Goal: Find specific page/section: Find specific page/section

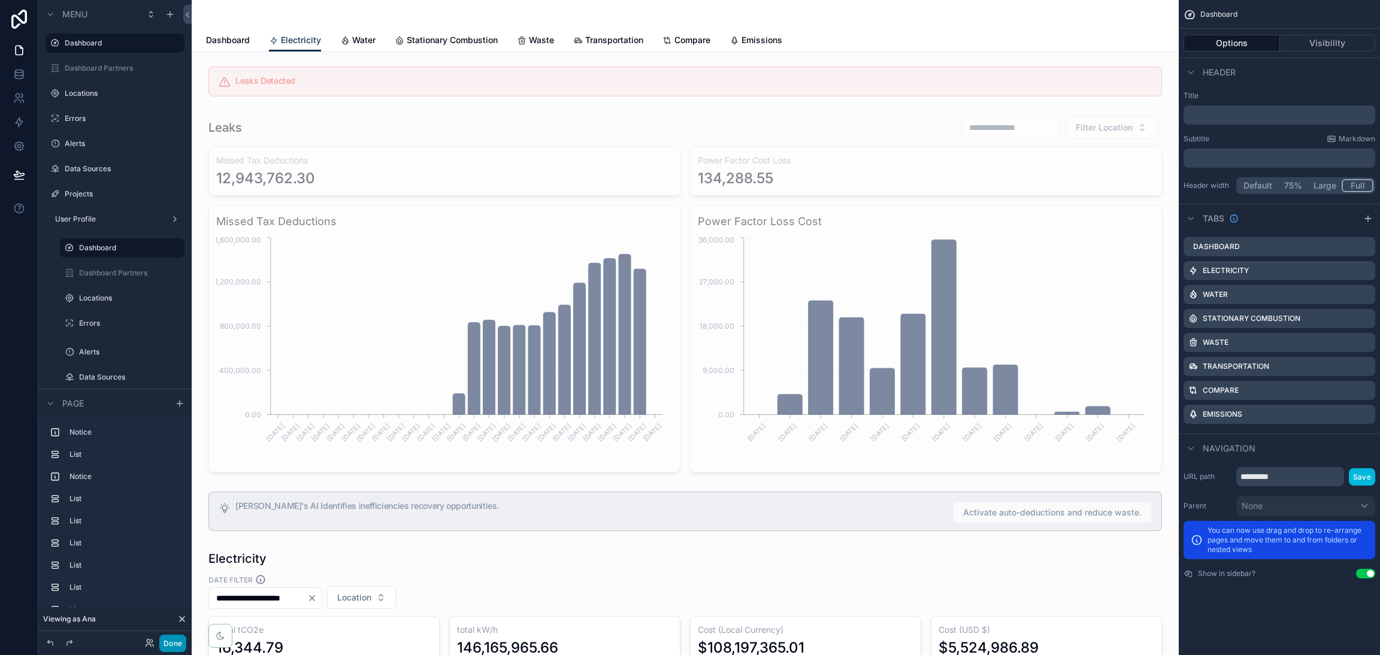
click at [177, 640] on button "Done" at bounding box center [172, 643] width 27 height 17
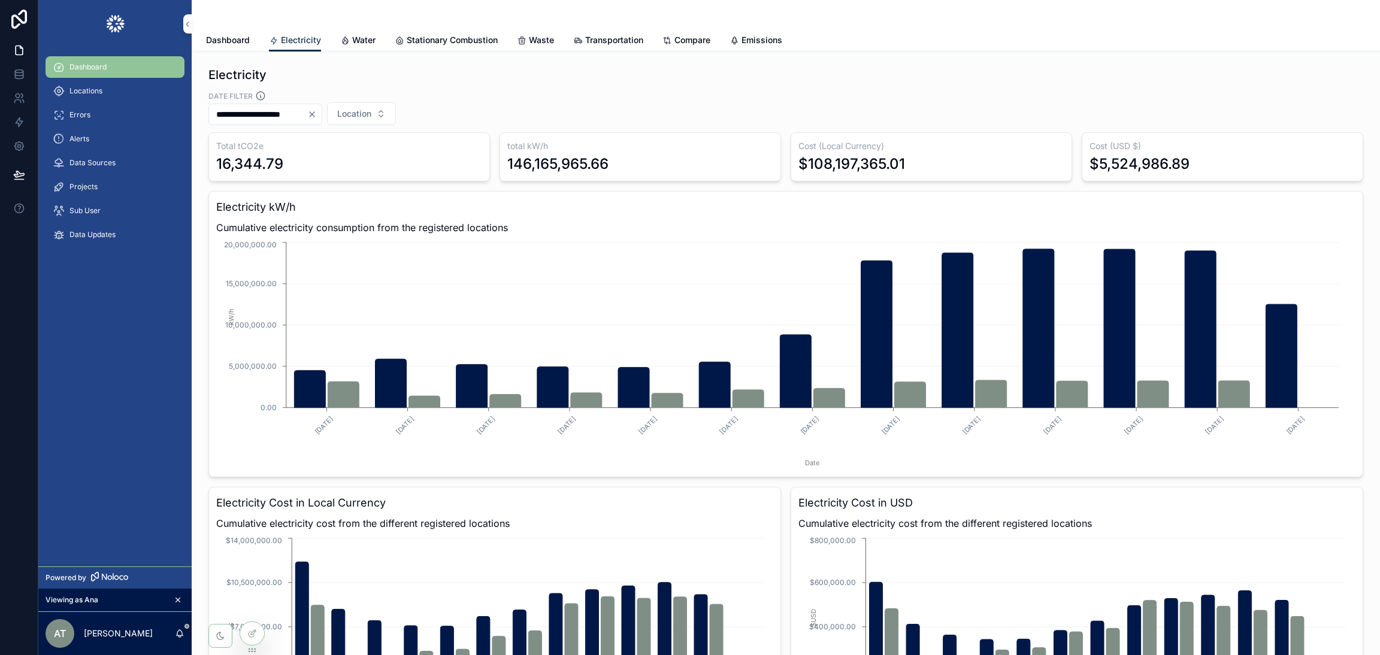
click at [317, 115] on icon "Clear" at bounding box center [312, 115] width 10 height 10
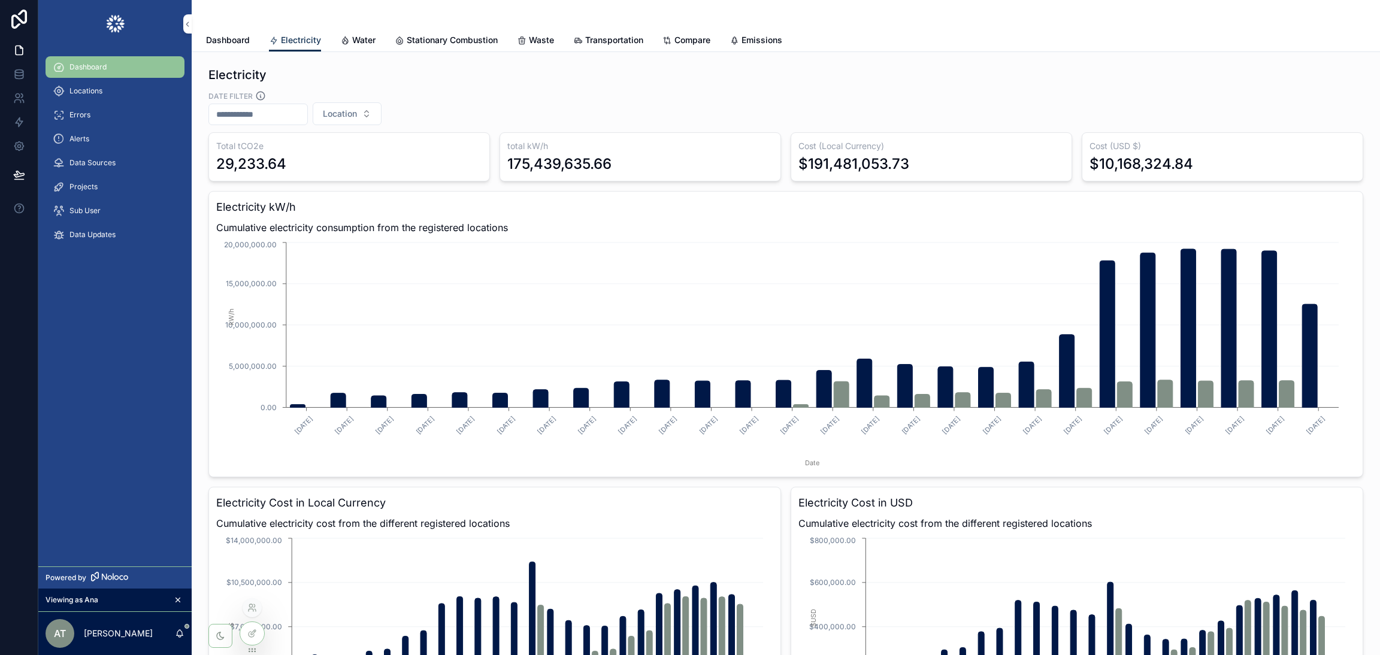
click at [251, 616] on div at bounding box center [252, 607] width 19 height 19
click at [251, 609] on icon at bounding box center [252, 608] width 10 height 10
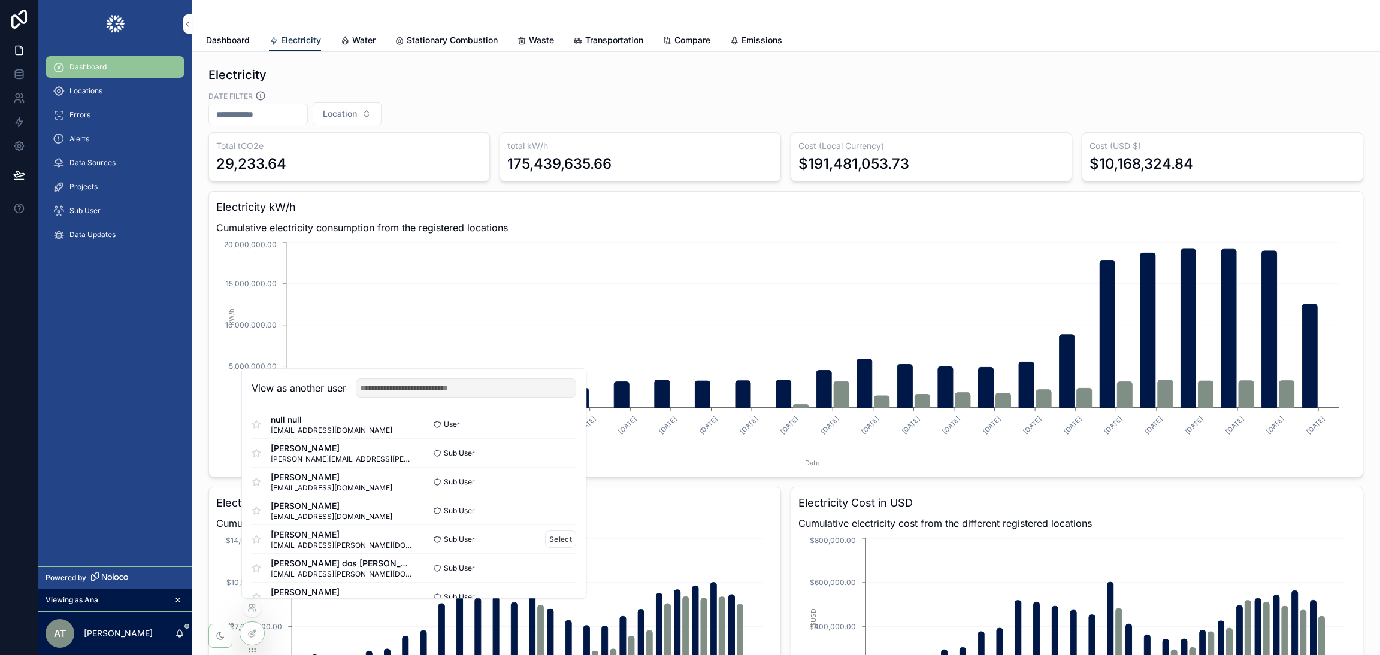
scroll to position [835, 0]
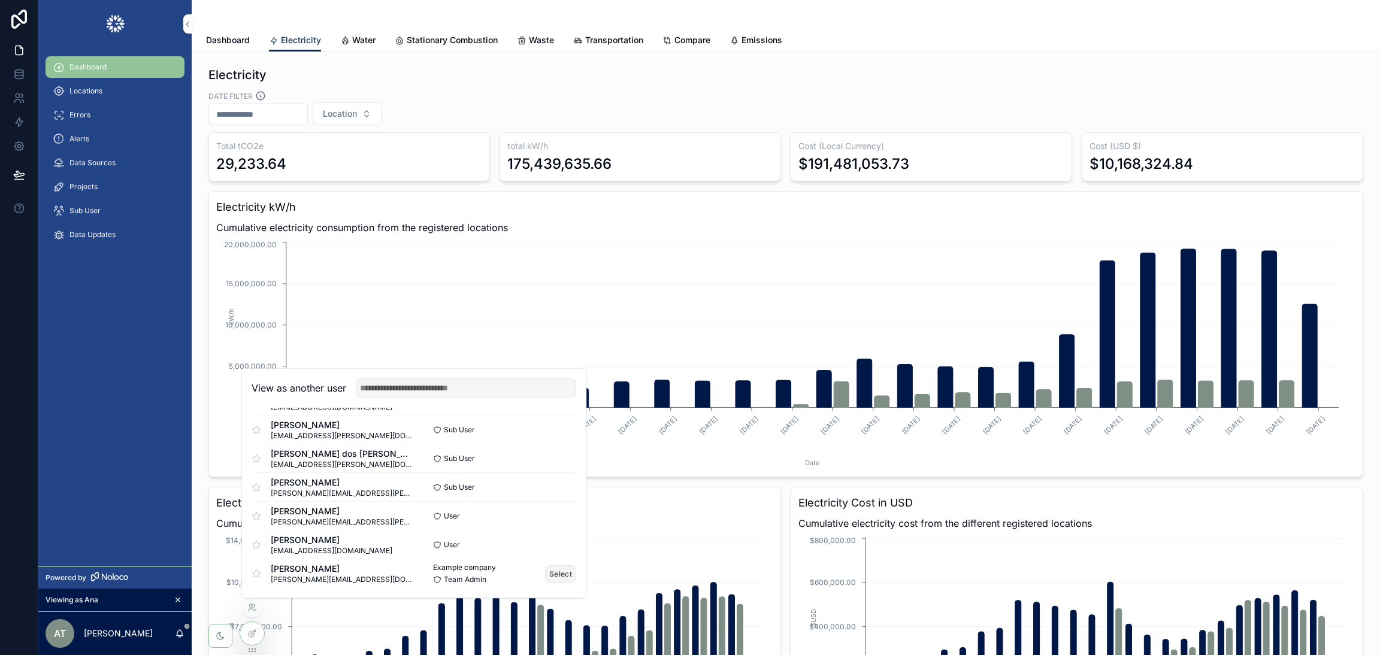
click at [545, 573] on button "Select" at bounding box center [560, 573] width 31 height 17
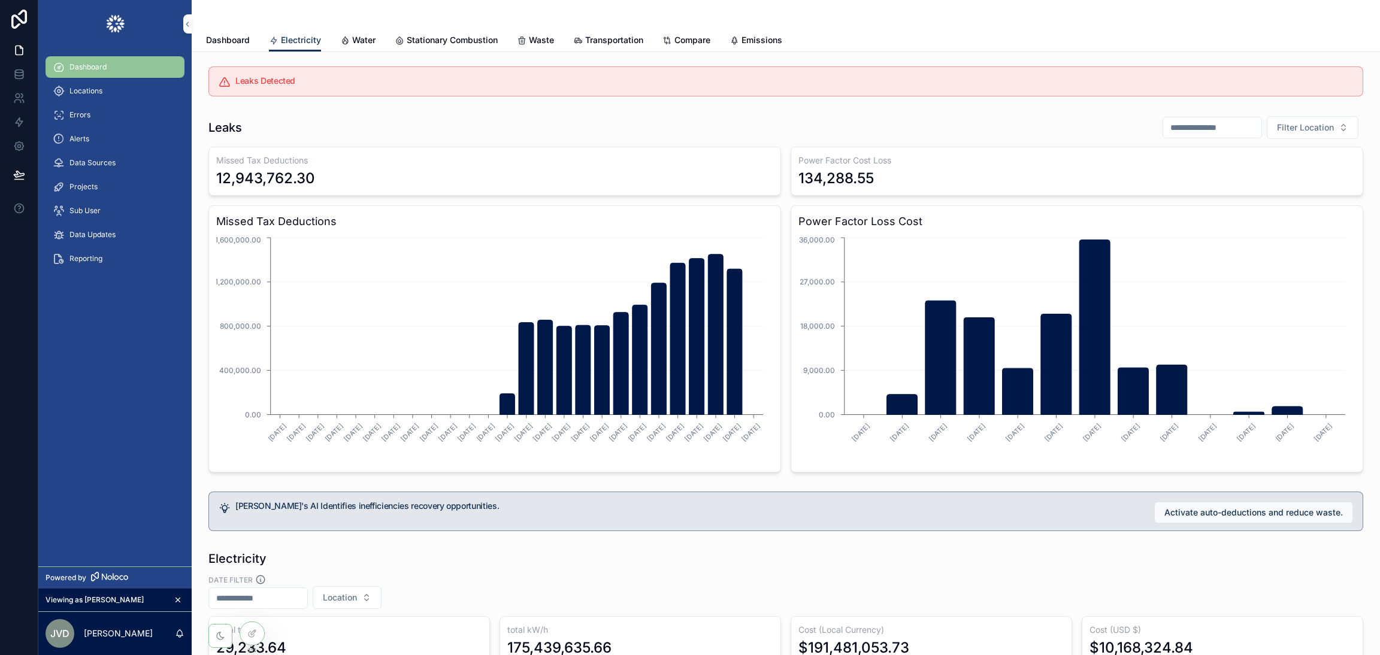
click at [81, 87] on span "Locations" at bounding box center [85, 91] width 33 height 10
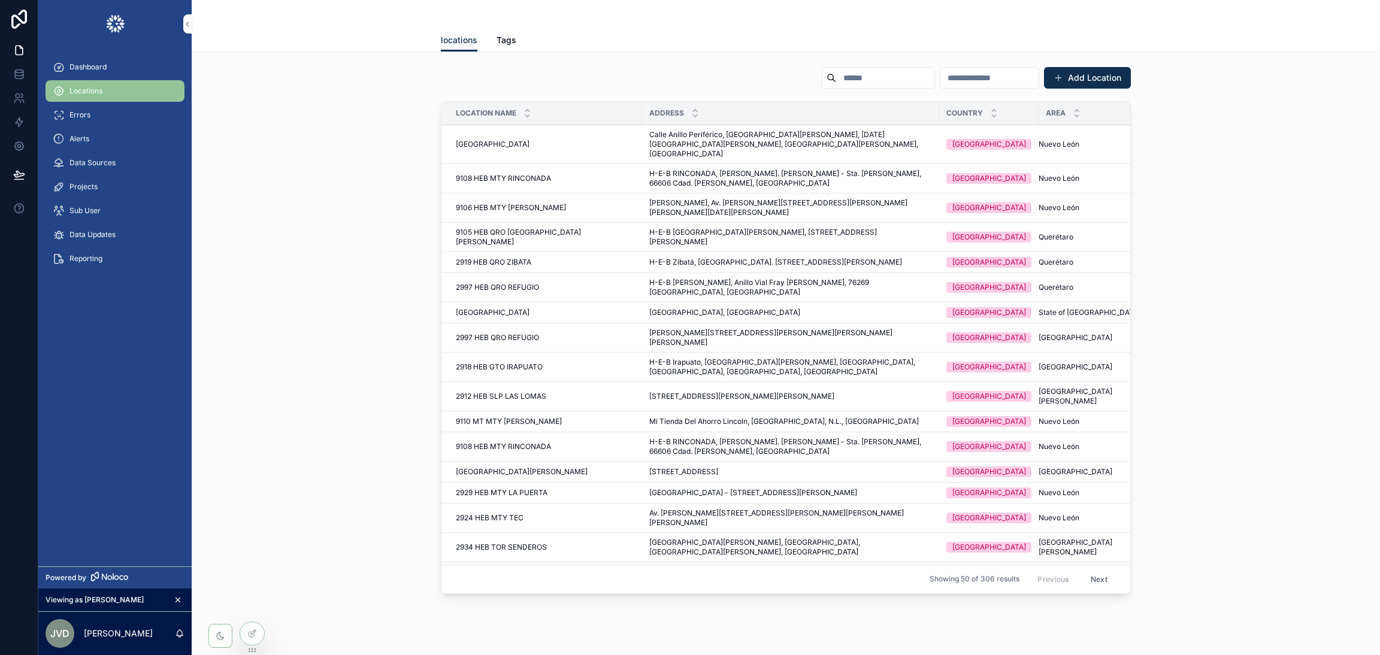
click at [94, 66] on span "Dashboard" at bounding box center [87, 67] width 37 height 10
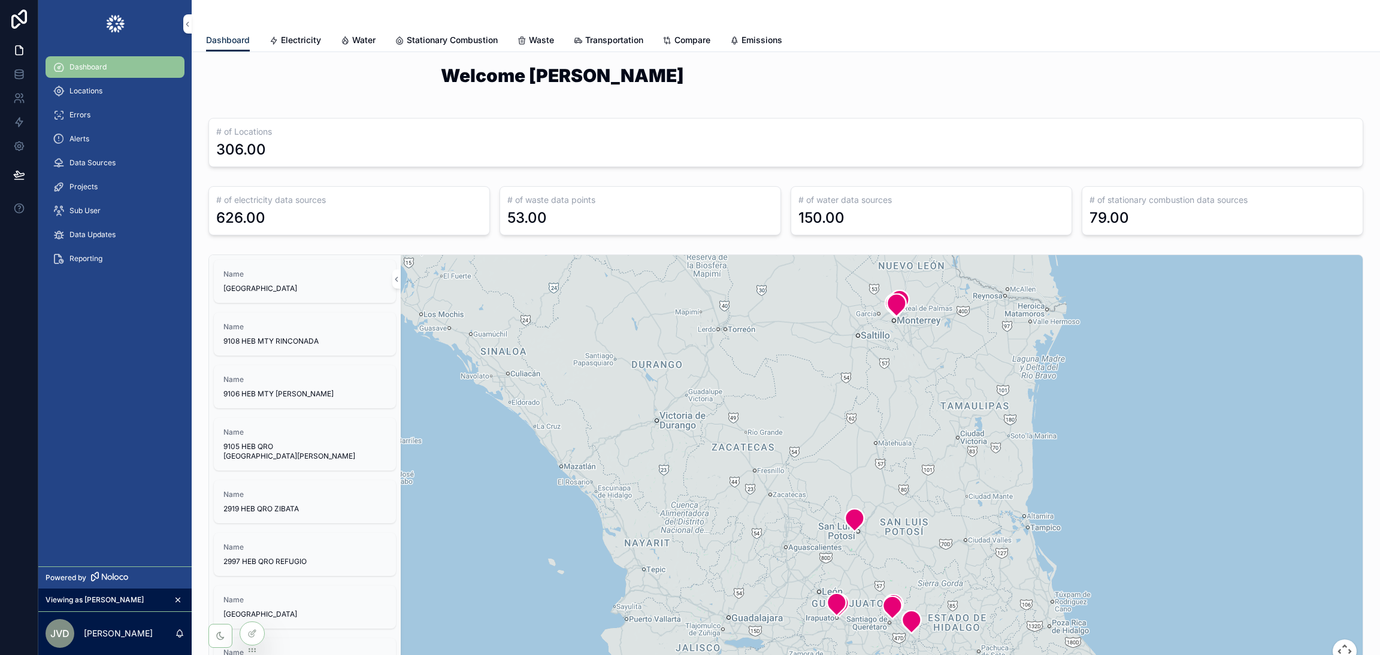
click at [300, 44] on span "Electricity" at bounding box center [301, 40] width 40 height 12
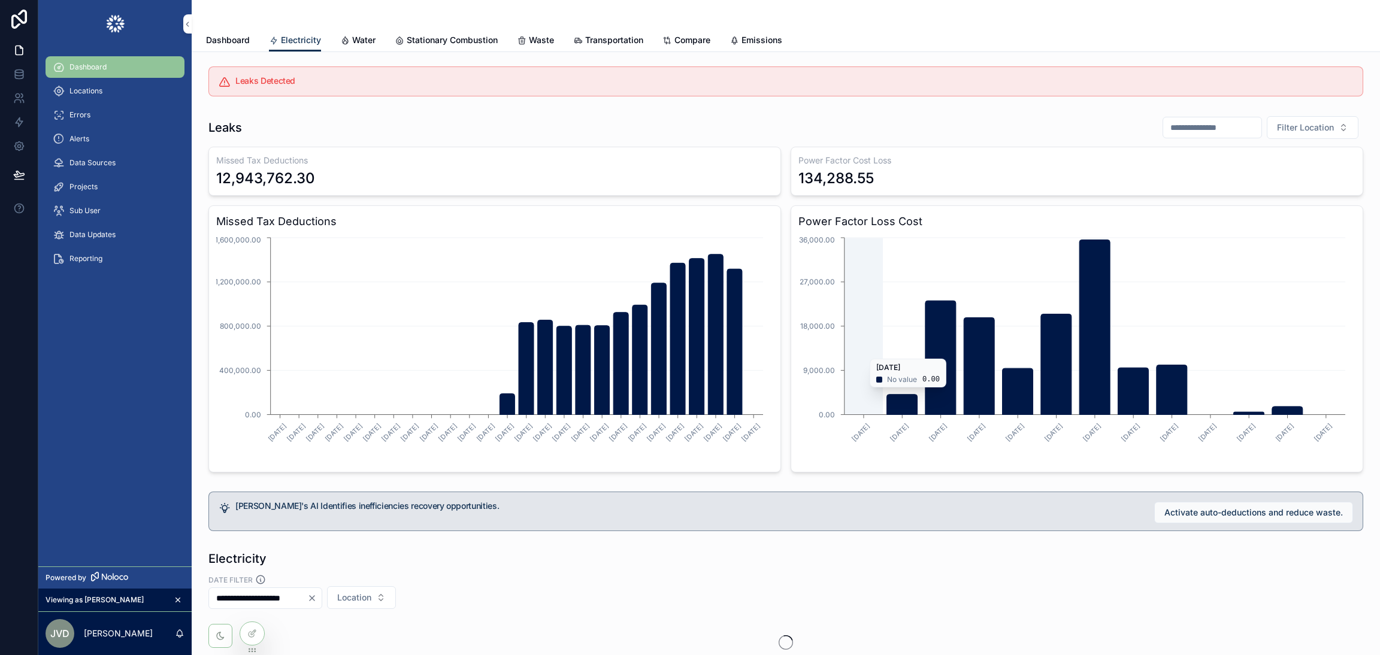
click at [947, 323] on icon "chart" at bounding box center [940, 358] width 31 height 114
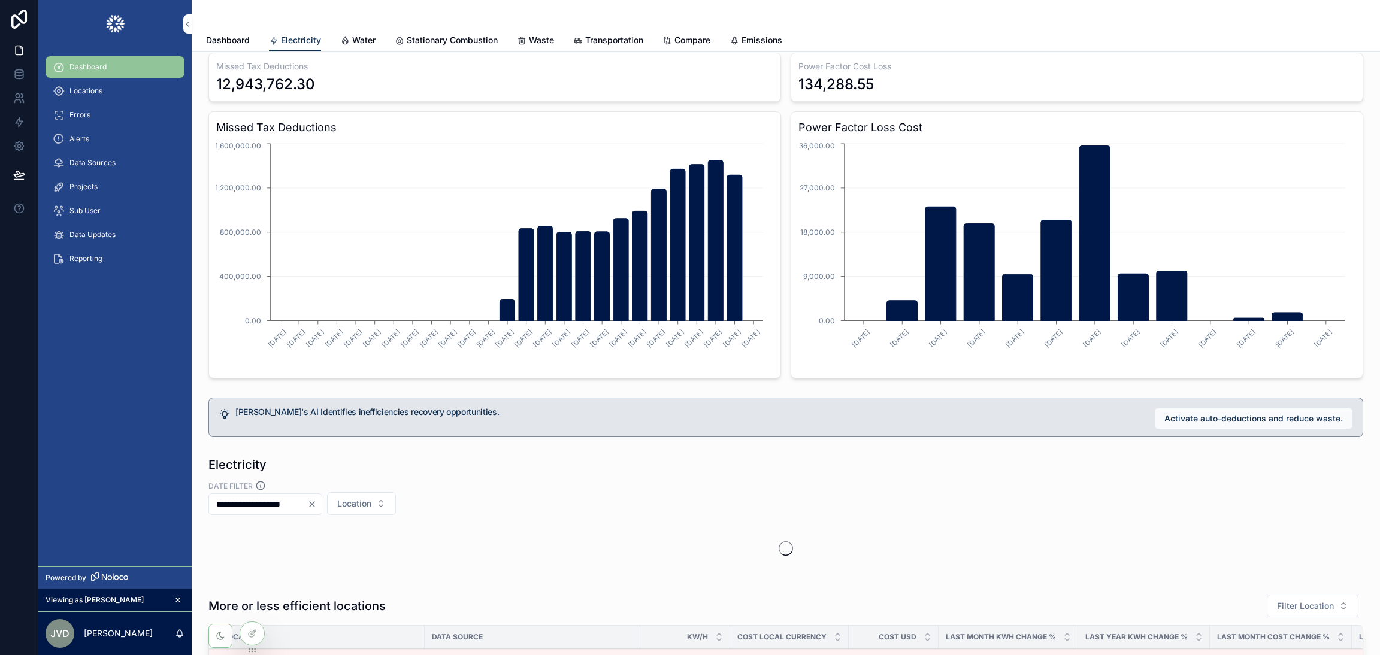
click at [529, 44] on span "Waste" at bounding box center [541, 40] width 25 height 12
click at [544, 34] on span "Waste" at bounding box center [541, 40] width 25 height 12
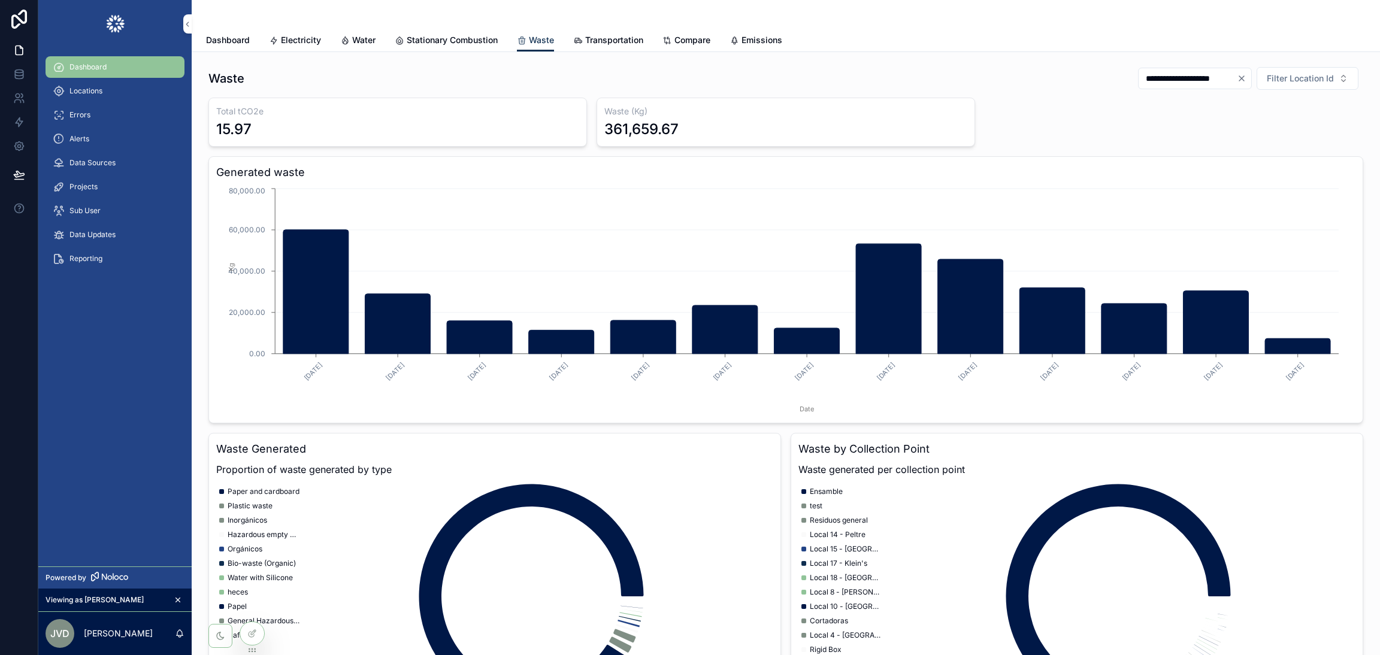
click at [307, 36] on span "Electricity" at bounding box center [301, 40] width 40 height 12
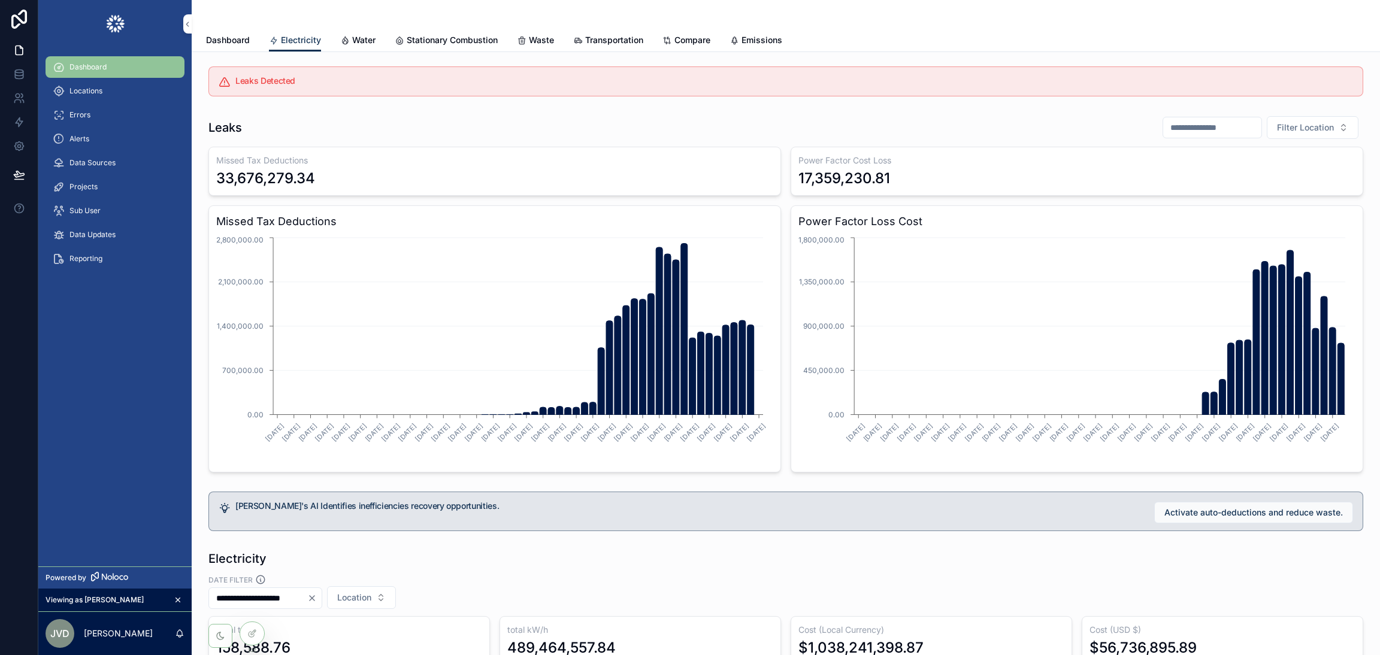
scroll to position [237, 0]
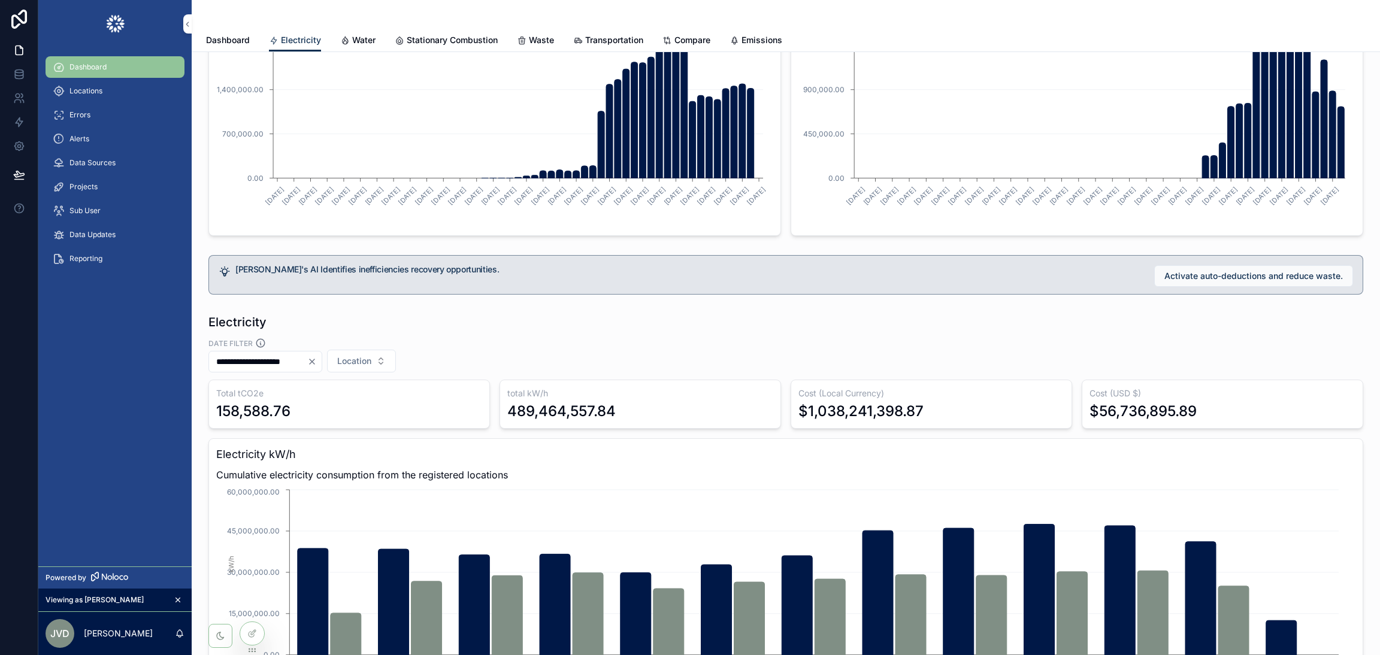
click at [314, 360] on icon "Clear" at bounding box center [312, 361] width 5 height 5
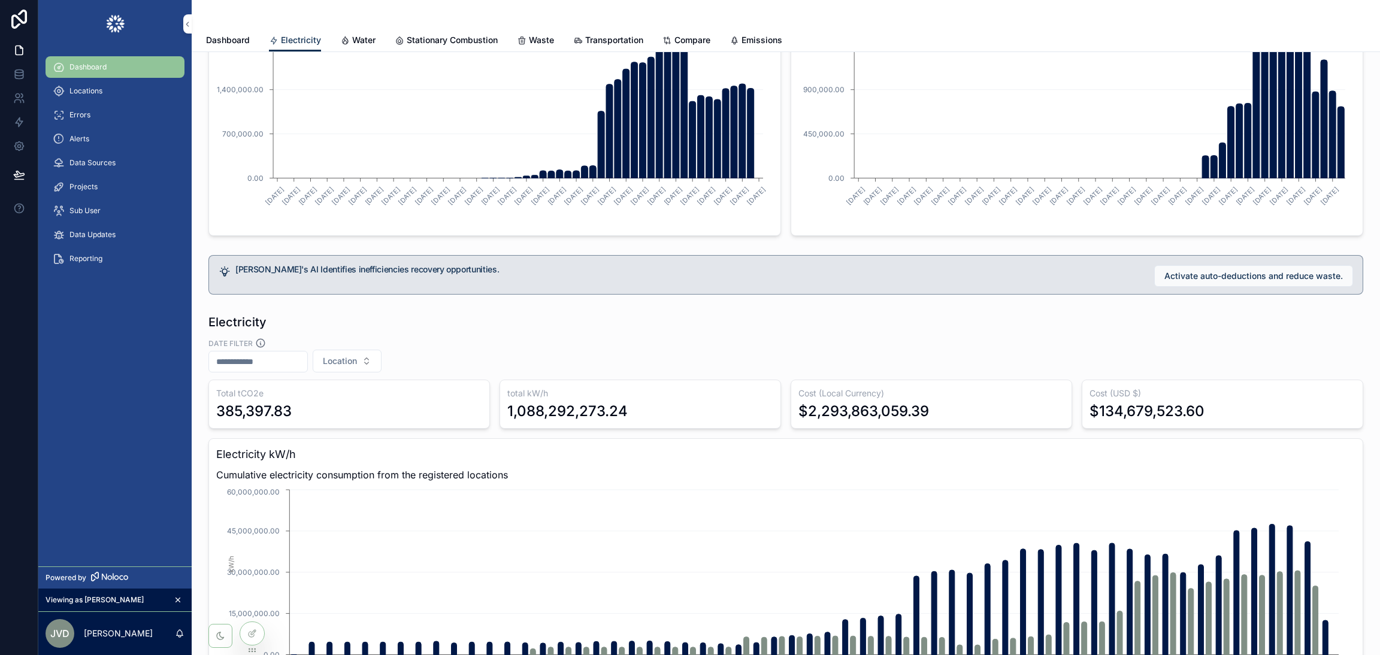
scroll to position [1477, 0]
